Goal: Task Accomplishment & Management: Manage account settings

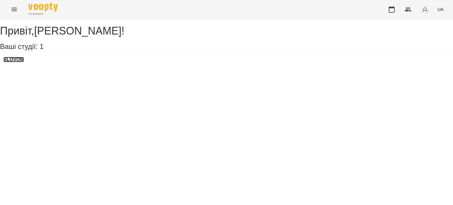
click at [21, 62] on h3 "SLOVOM" at bounding box center [14, 59] width 20 height 5
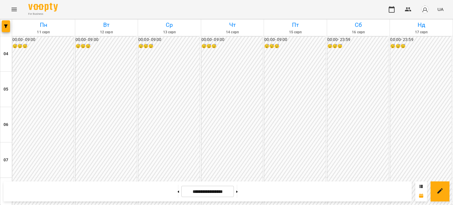
scroll to position [300, 0]
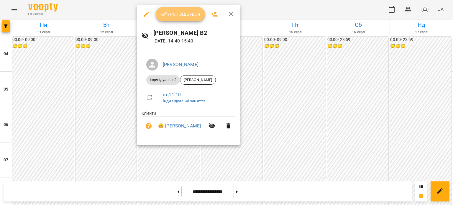
click at [171, 14] on span "Урок відбувся" at bounding box center [180, 14] width 40 height 7
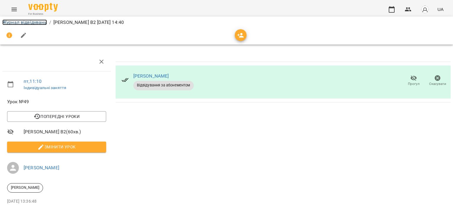
click at [42, 22] on link "Журнал відвідувань" at bounding box center [24, 22] width 45 height 6
